Goal: Browse casually: Explore the website without a specific task or goal

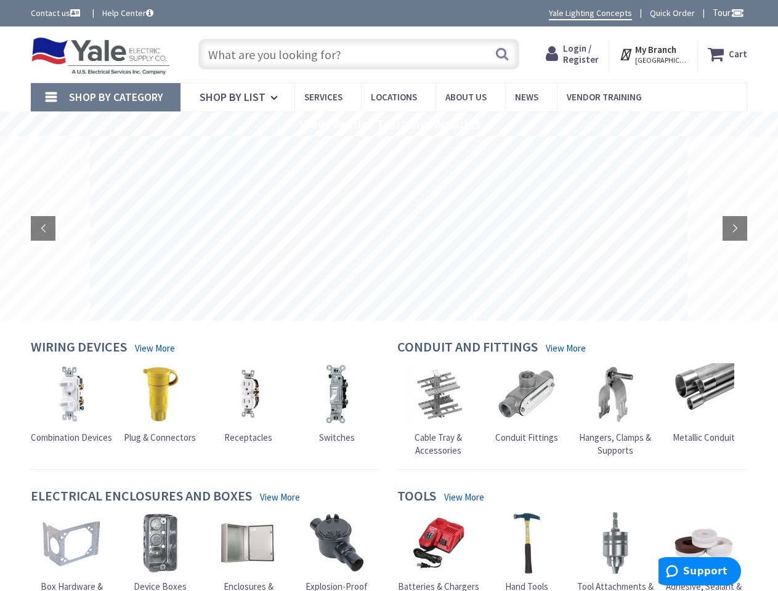
click at [389, 296] on rs-layer at bounding box center [388, 228] width 597 height 185
click at [726, 12] on span "Tour" at bounding box center [728, 13] width 31 height 12
click at [654, 54] on strong "My Branch" at bounding box center [655, 50] width 41 height 12
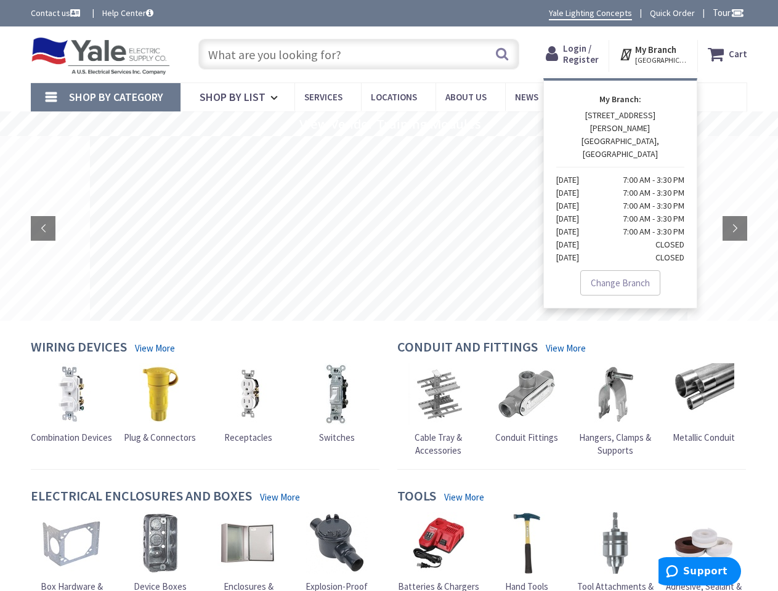
click at [105, 97] on span "Shop By Category" at bounding box center [116, 97] width 94 height 14
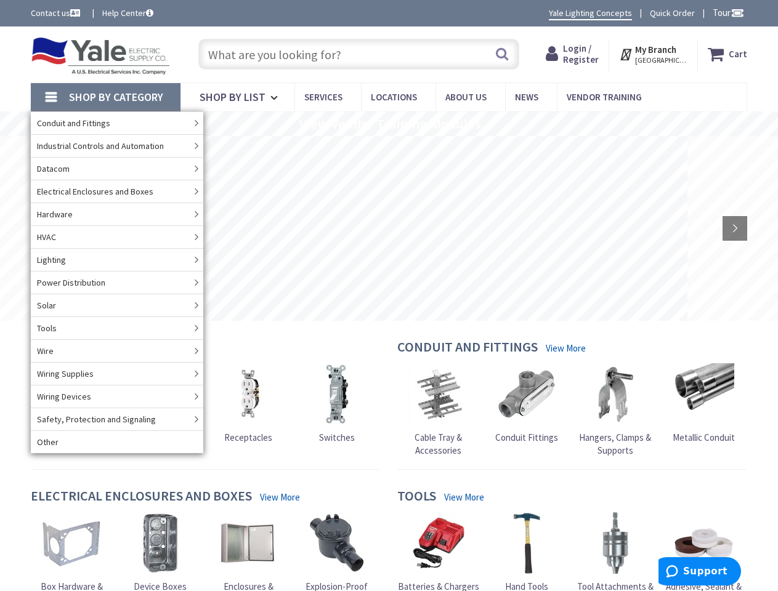
click at [389, 124] on rs-slide "View Vendor Training Modules" at bounding box center [389, 123] width 778 height 25
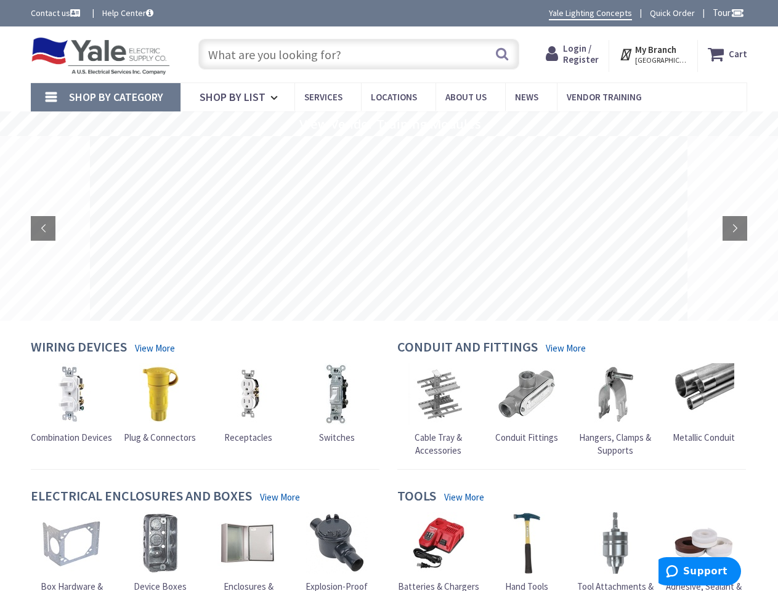
click at [389, 228] on rs-layer at bounding box center [388, 228] width 597 height 185
click at [43, 228] on rs-arrow at bounding box center [43, 228] width 25 height 25
